Goal: Information Seeking & Learning: Find specific page/section

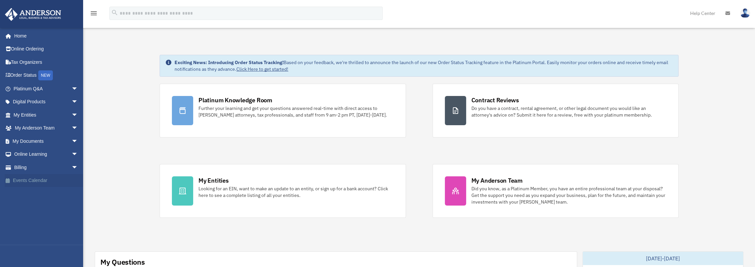
click at [38, 183] on link "Events Calendar" at bounding box center [46, 180] width 83 height 13
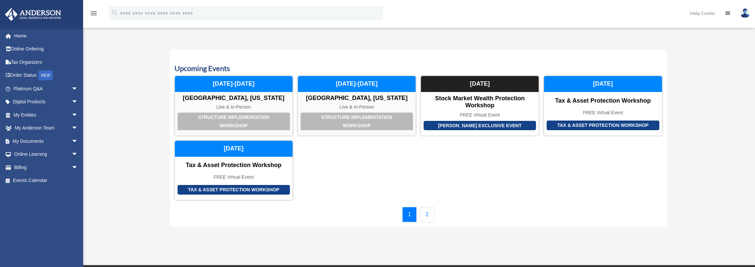
click at [428, 216] on link "2" at bounding box center [427, 214] width 14 height 15
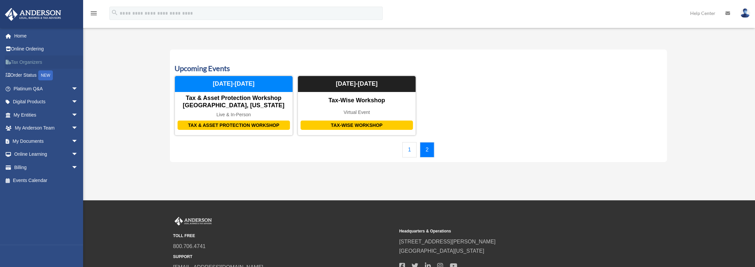
click at [37, 60] on link "Tax Organizers" at bounding box center [46, 62] width 83 height 13
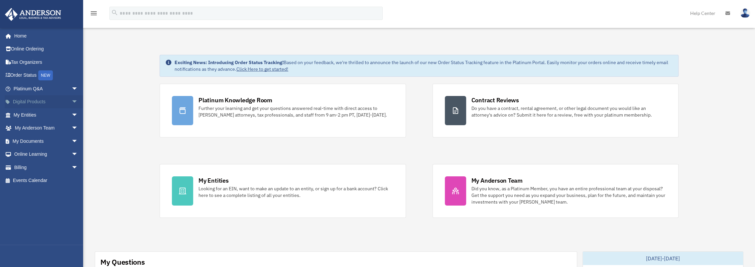
click at [39, 102] on link "Digital Products arrow_drop_down" at bounding box center [46, 101] width 83 height 13
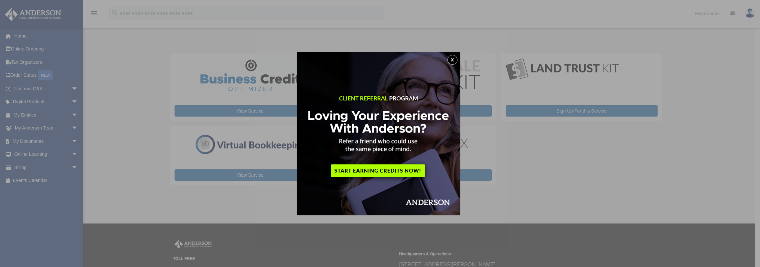
click at [455, 59] on button "x" at bounding box center [453, 60] width 10 height 10
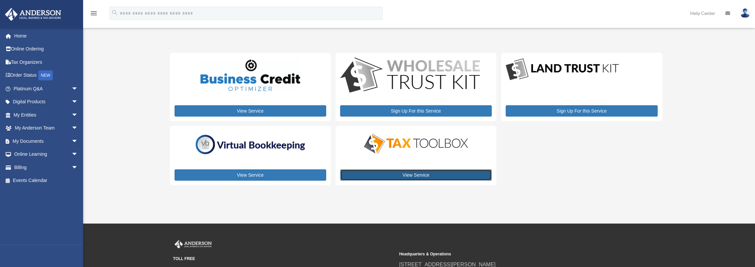
click at [419, 175] on link "View Service" at bounding box center [416, 175] width 152 height 11
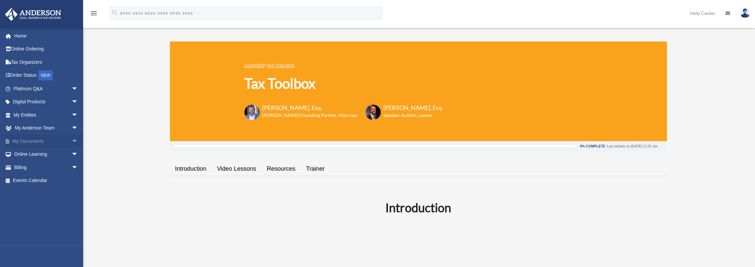
click at [72, 140] on span "arrow_drop_down" at bounding box center [78, 142] width 13 height 14
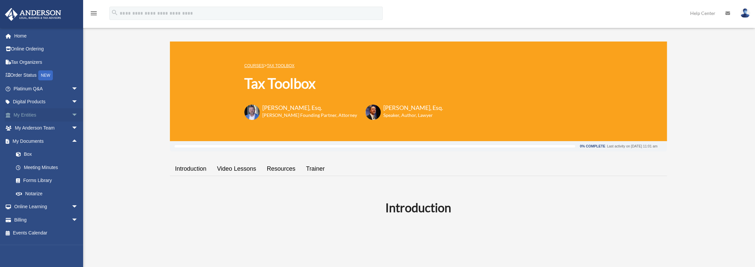
click at [72, 113] on span "arrow_drop_down" at bounding box center [78, 115] width 13 height 14
click at [35, 193] on link "Tax Due Dates" at bounding box center [48, 193] width 79 height 13
